Goal: Information Seeking & Learning: Check status

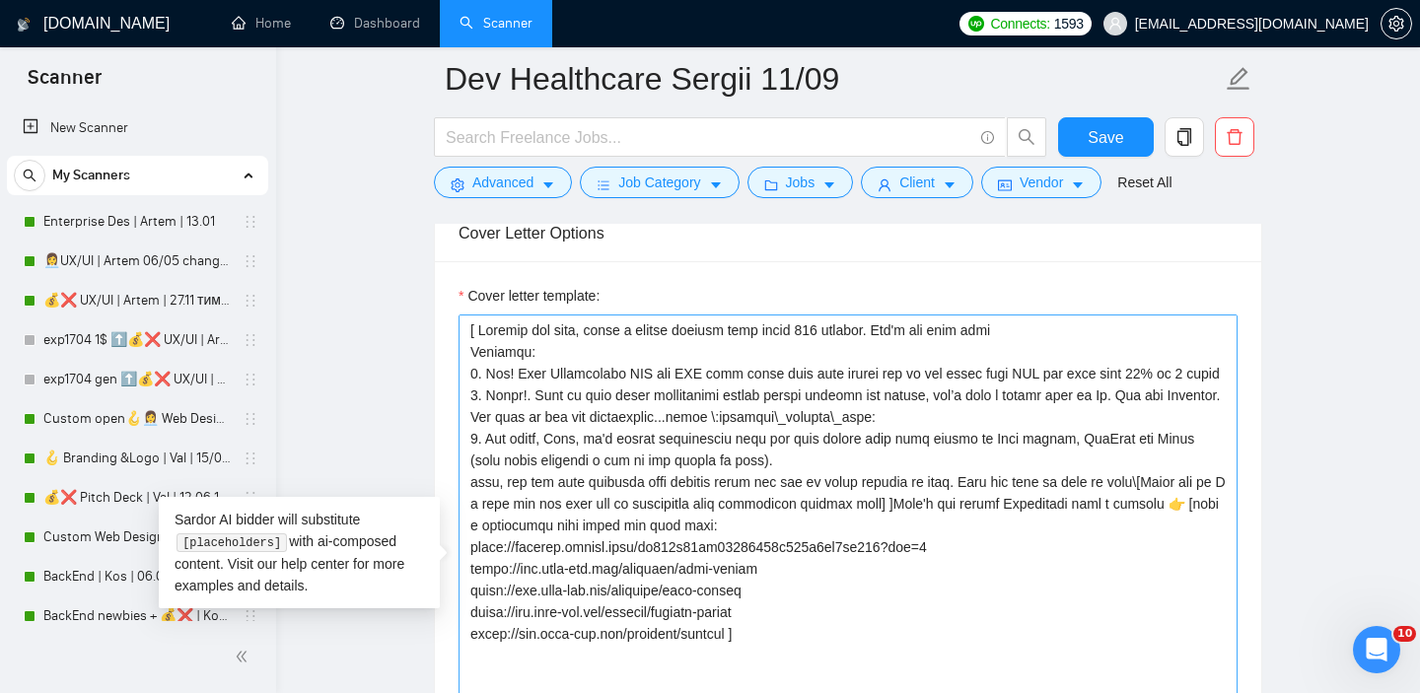
click at [767, 370] on textarea "Cover letter template:" at bounding box center [847, 536] width 779 height 444
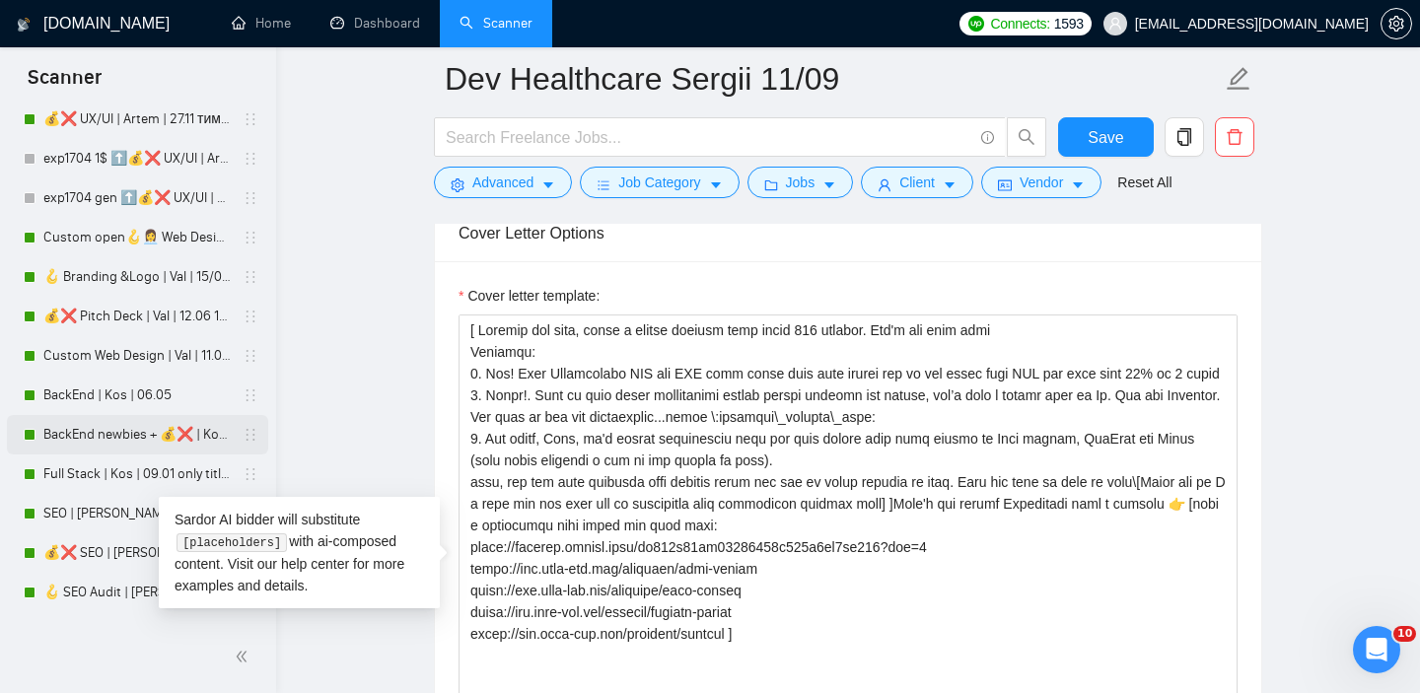
scroll to position [225, 0]
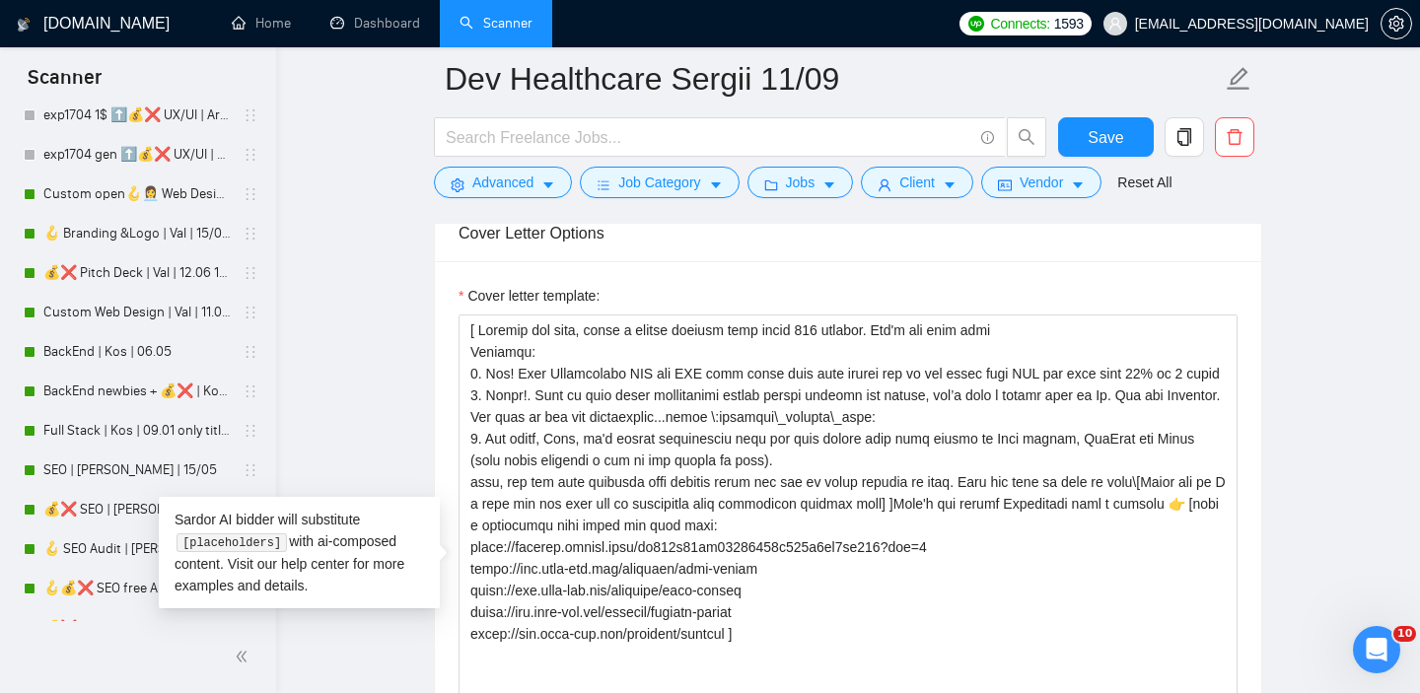
click at [350, 360] on main "Dev Healthcare Sergii 11/09 Save Advanced Job Category Jobs Client Vendor Reset…" at bounding box center [848, 563] width 1080 height 5239
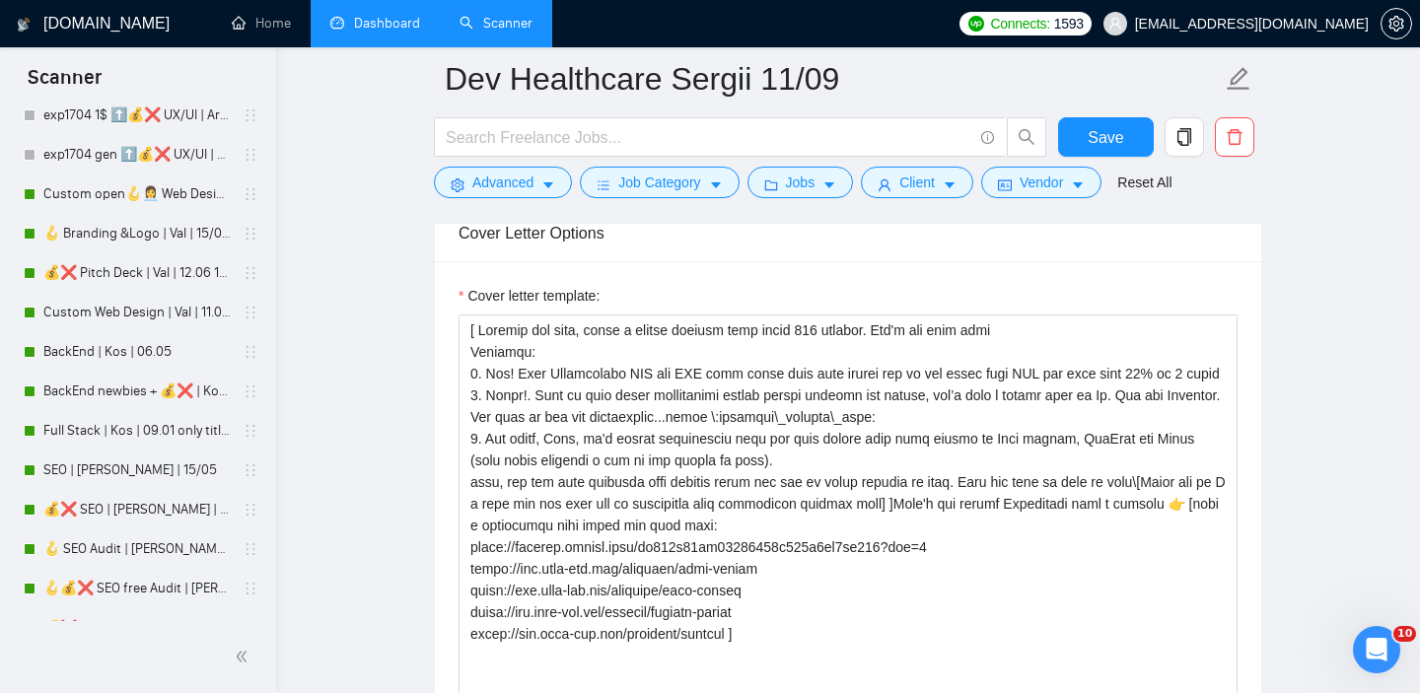
click at [377, 25] on link "Dashboard" at bounding box center [375, 23] width 90 height 17
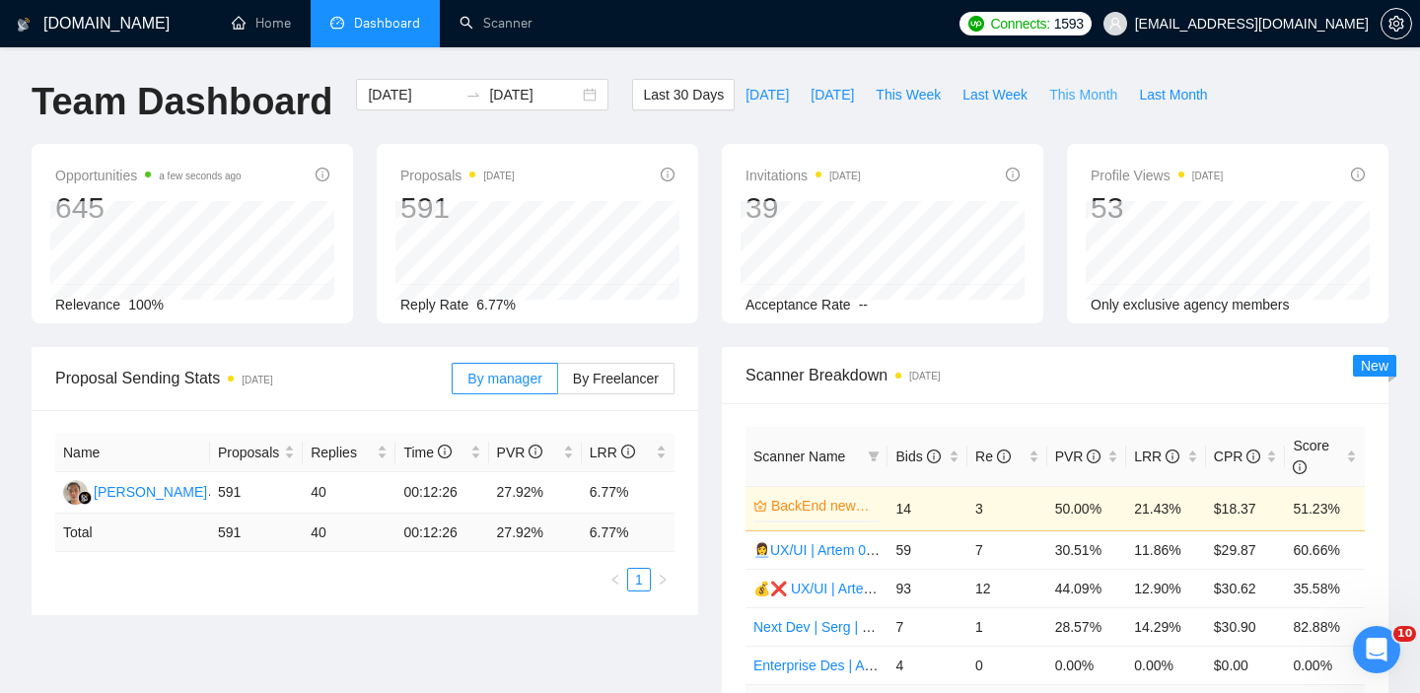
click at [1090, 84] on span "This Month" at bounding box center [1083, 95] width 68 height 22
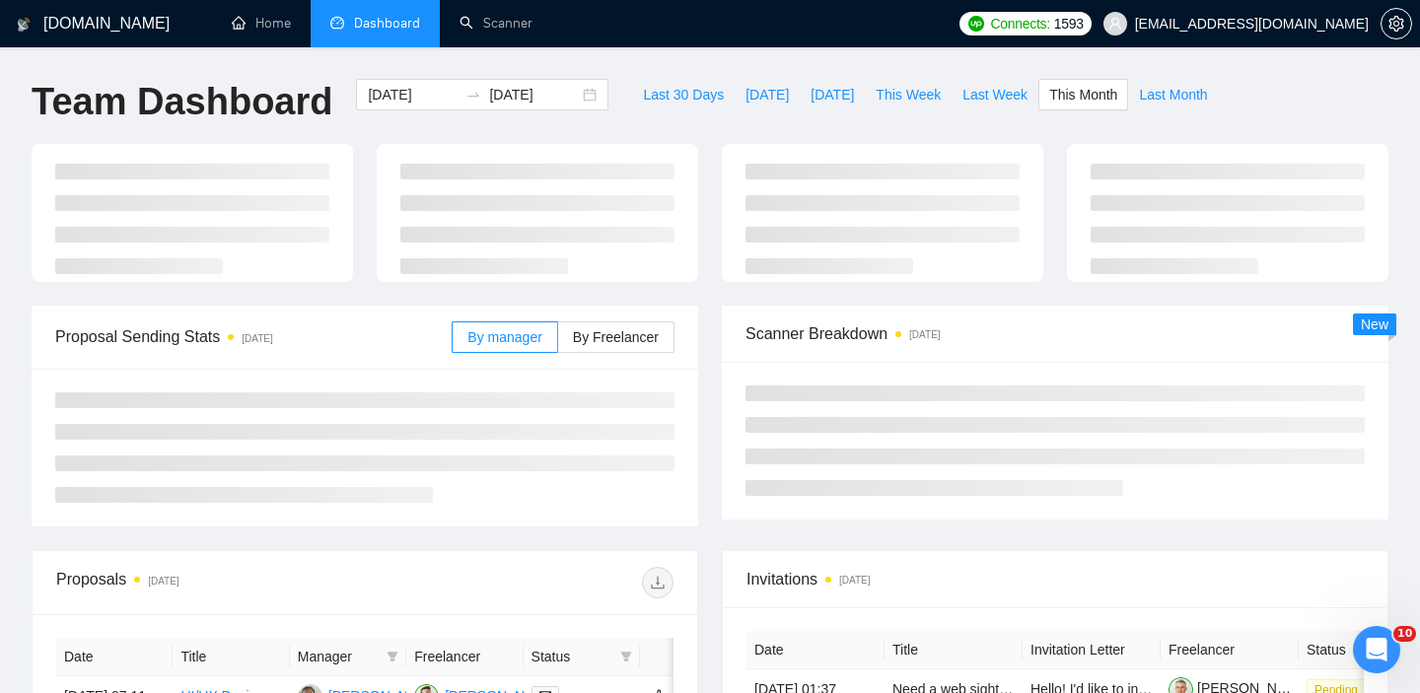
type input "2025-09-01"
type input "2025-09-30"
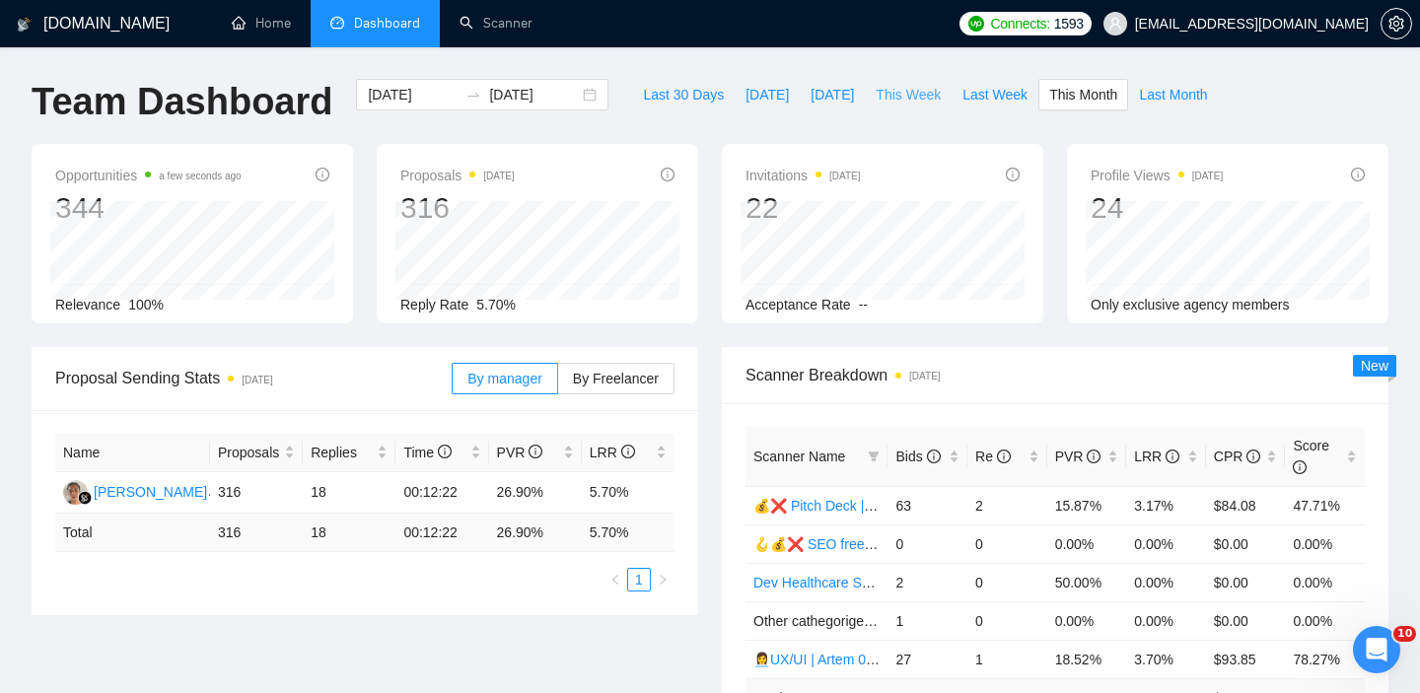
click at [892, 91] on span "This Week" at bounding box center [907, 95] width 65 height 22
type input "2025-09-15"
type input "2025-09-21"
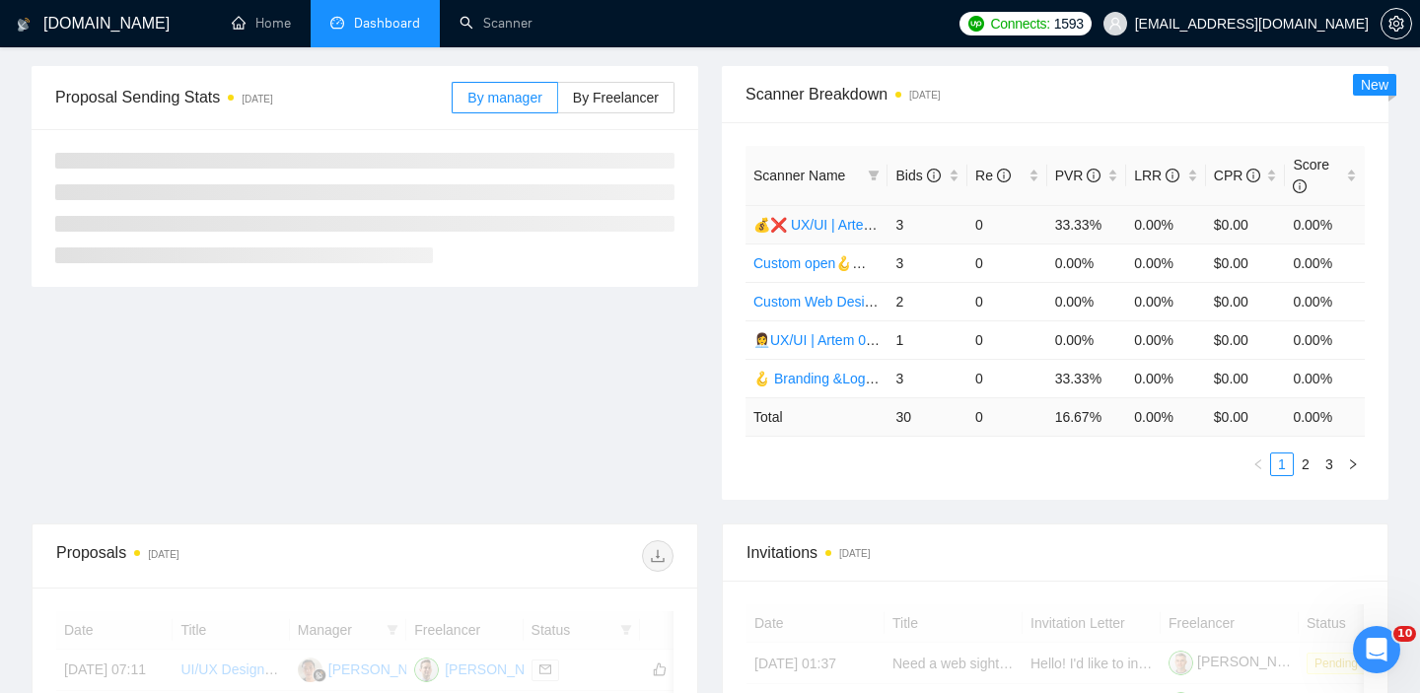
scroll to position [199, 0]
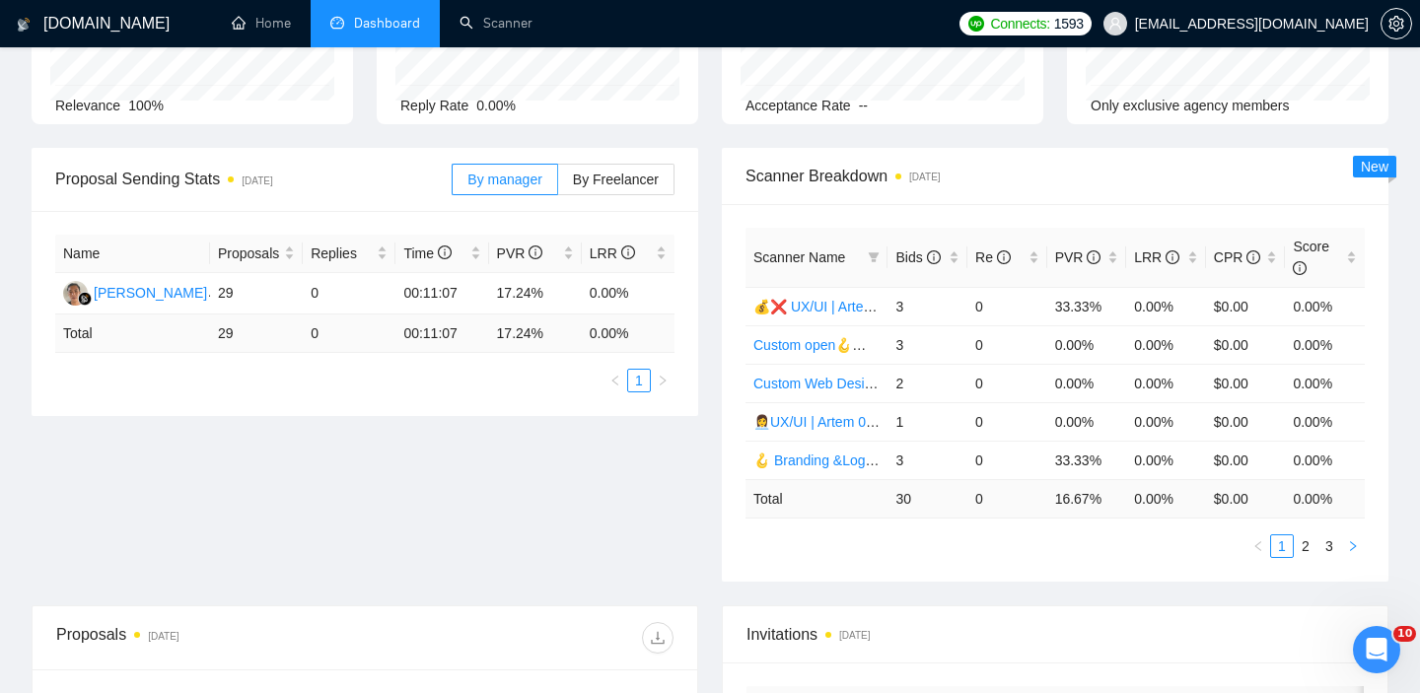
click at [1355, 552] on icon "right" at bounding box center [1353, 546] width 12 height 12
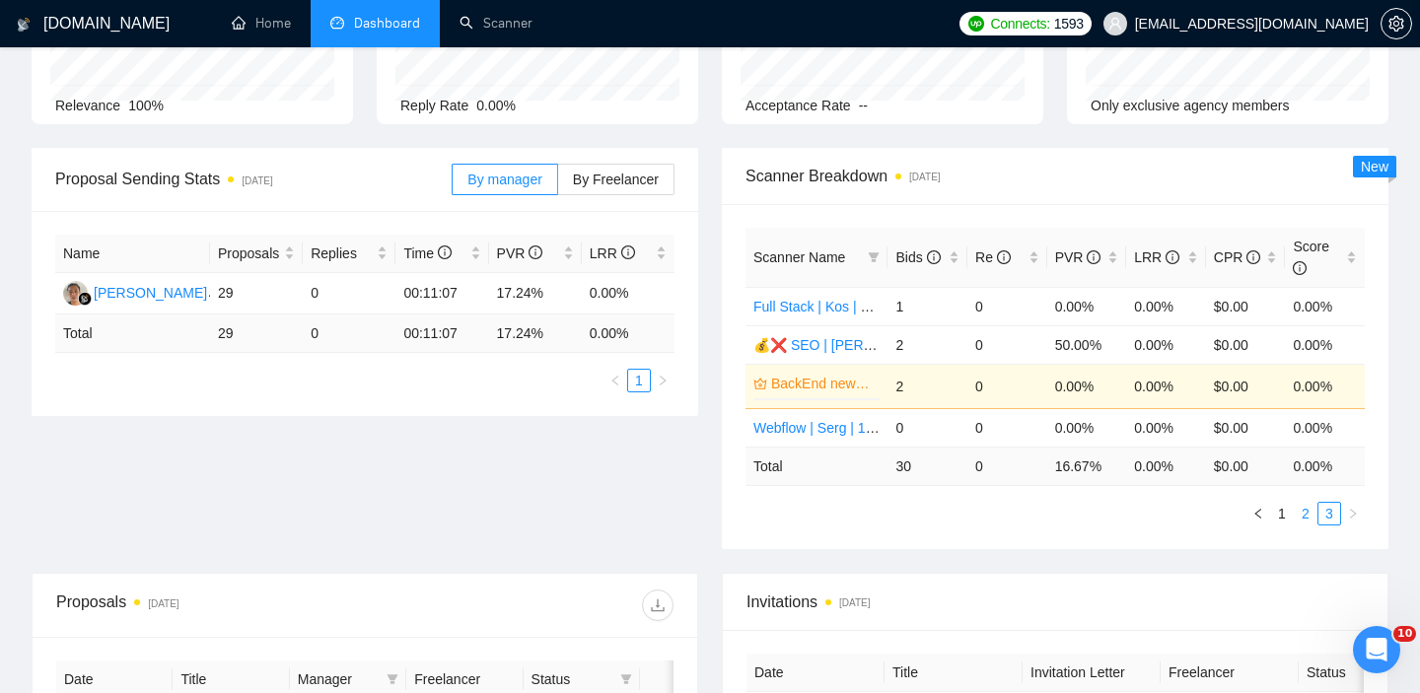
click at [1303, 518] on link "2" at bounding box center [1305, 514] width 22 height 22
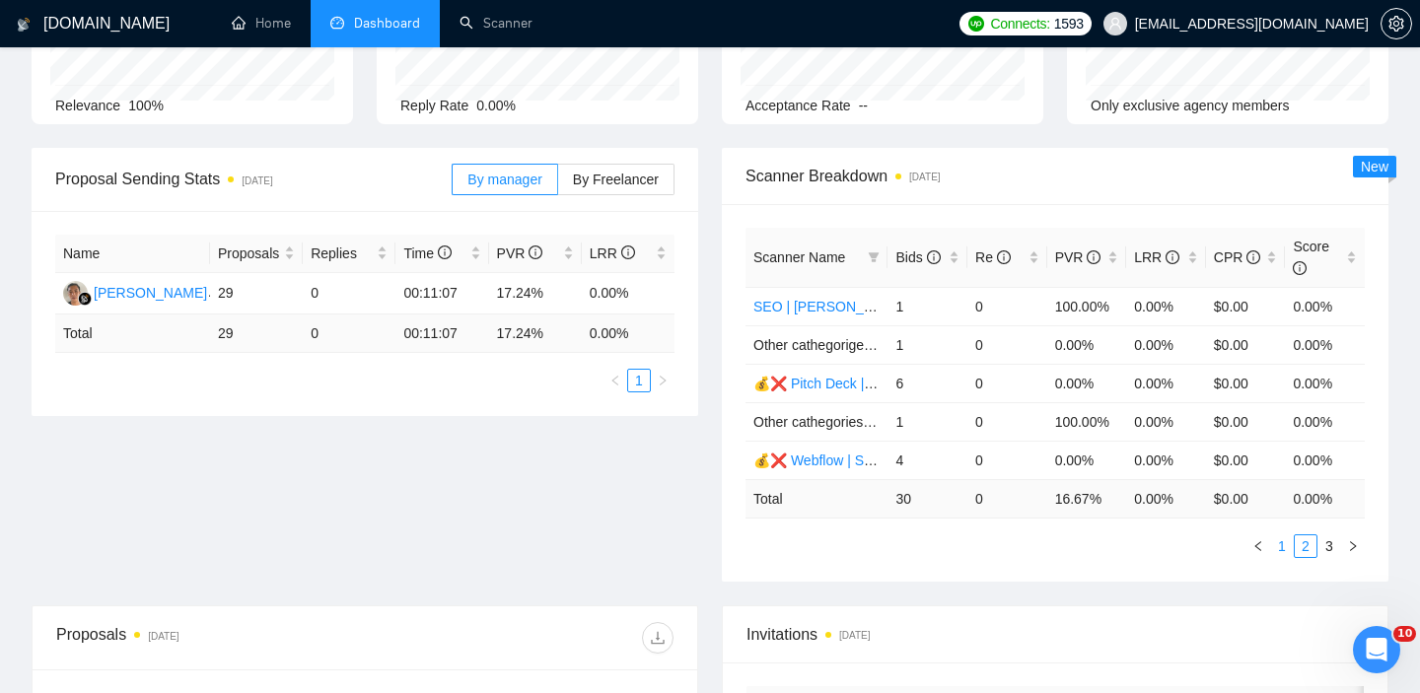
click at [1283, 555] on link "1" at bounding box center [1282, 546] width 22 height 22
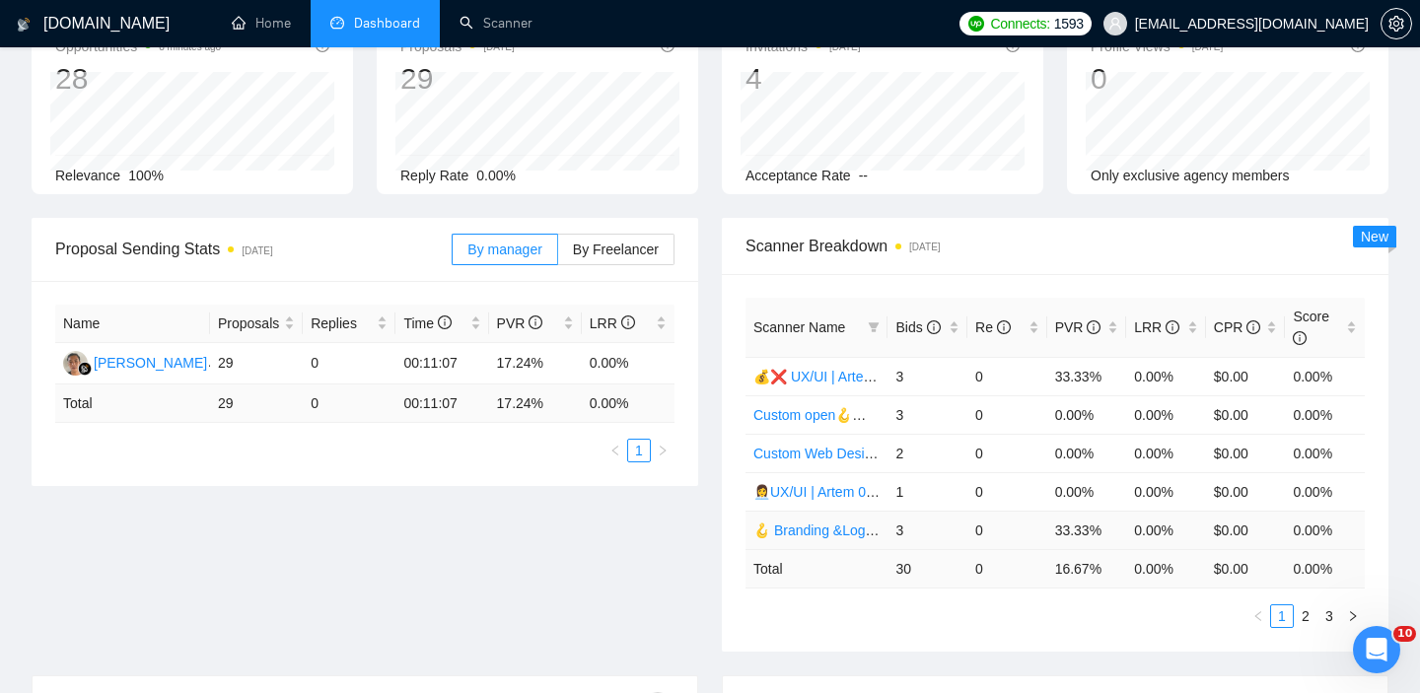
scroll to position [137, 0]
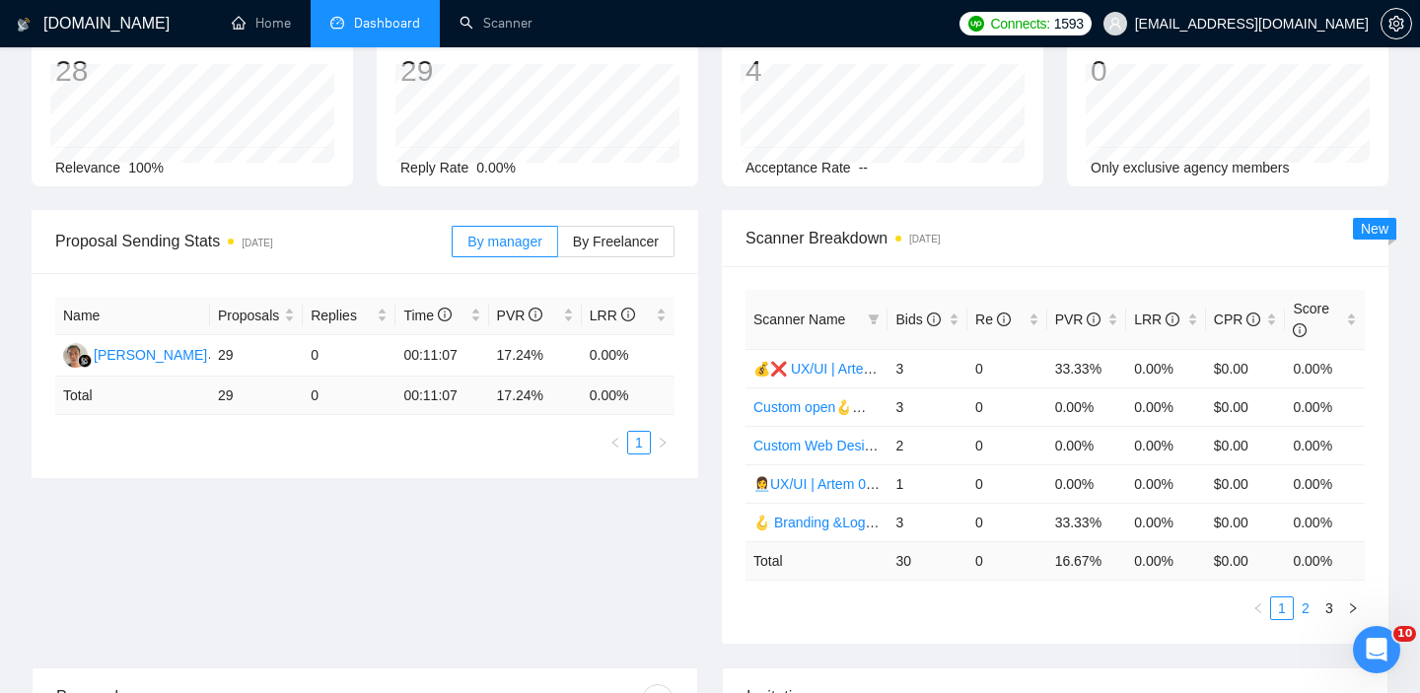
click at [1300, 607] on link "2" at bounding box center [1305, 608] width 22 height 22
click at [1330, 614] on link "3" at bounding box center [1329, 608] width 22 height 22
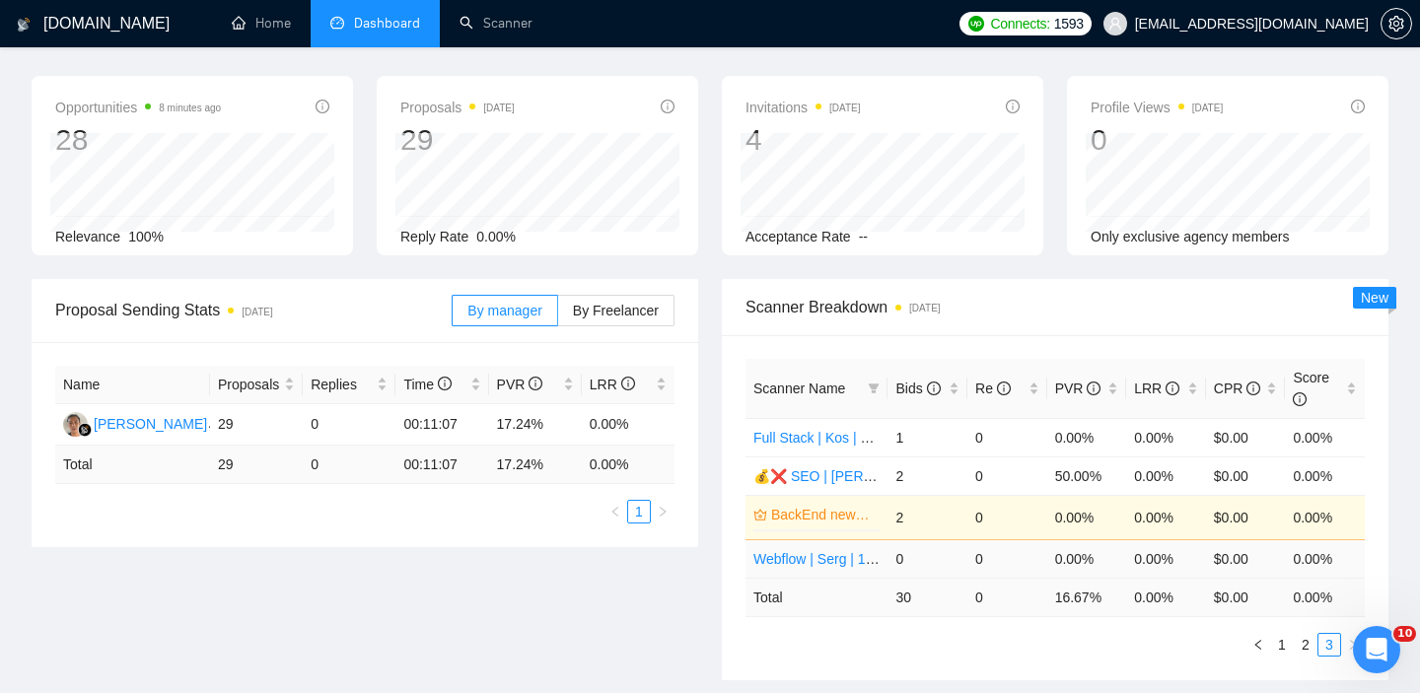
scroll to position [70, 0]
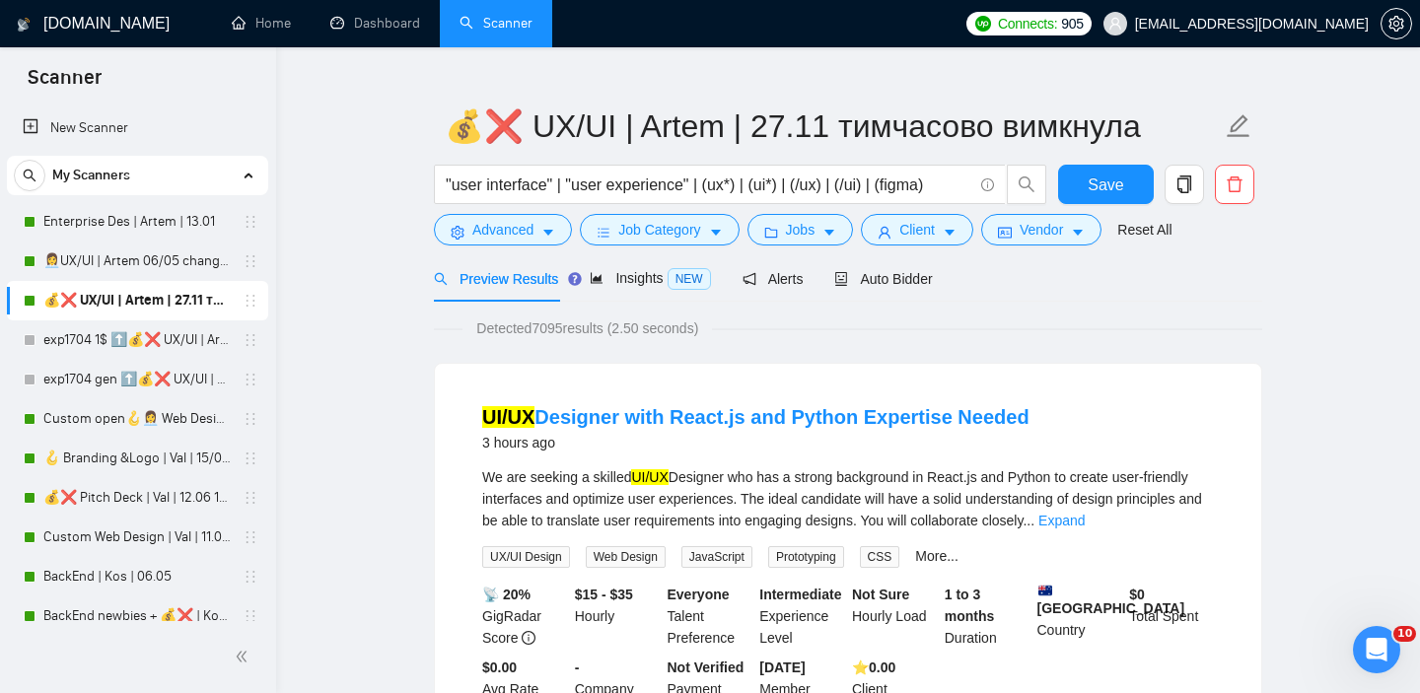
scroll to position [37, 0]
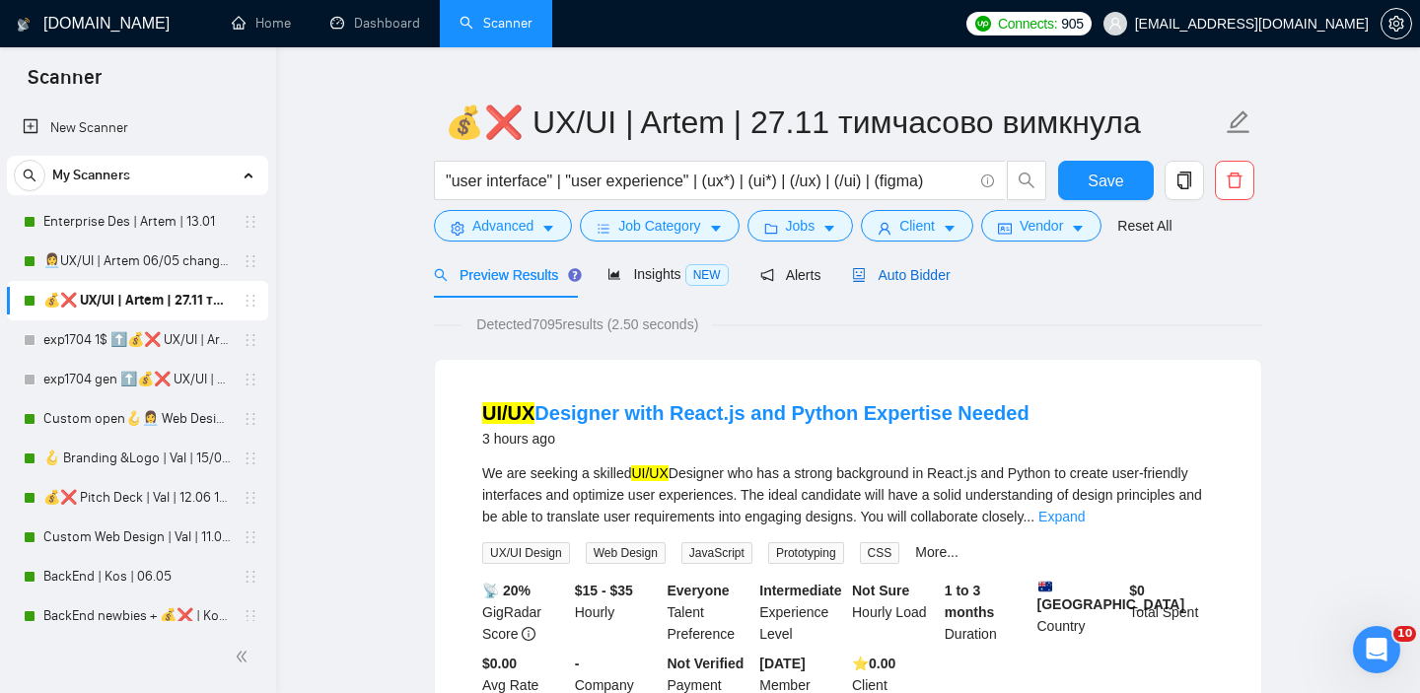
click at [946, 278] on span "Auto Bidder" at bounding box center [901, 275] width 98 height 16
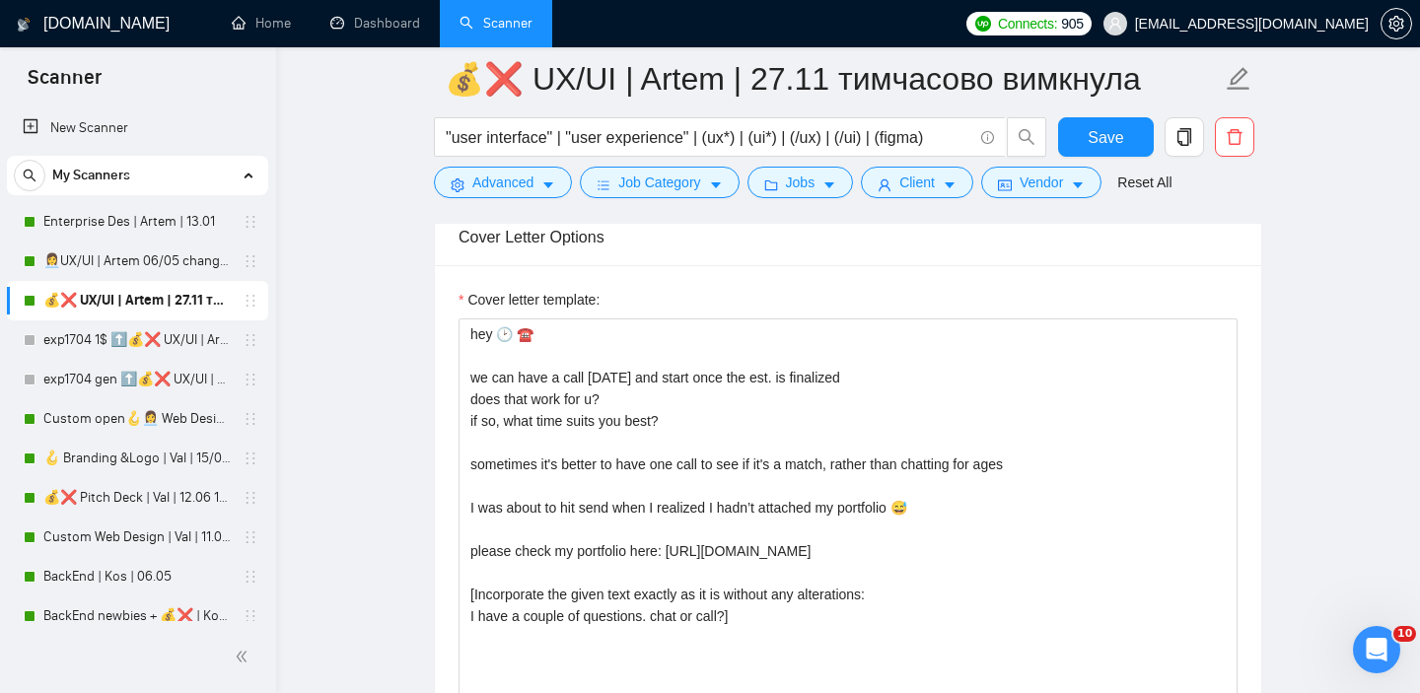
scroll to position [2289, 0]
